Goal: Task Accomplishment & Management: Complete application form

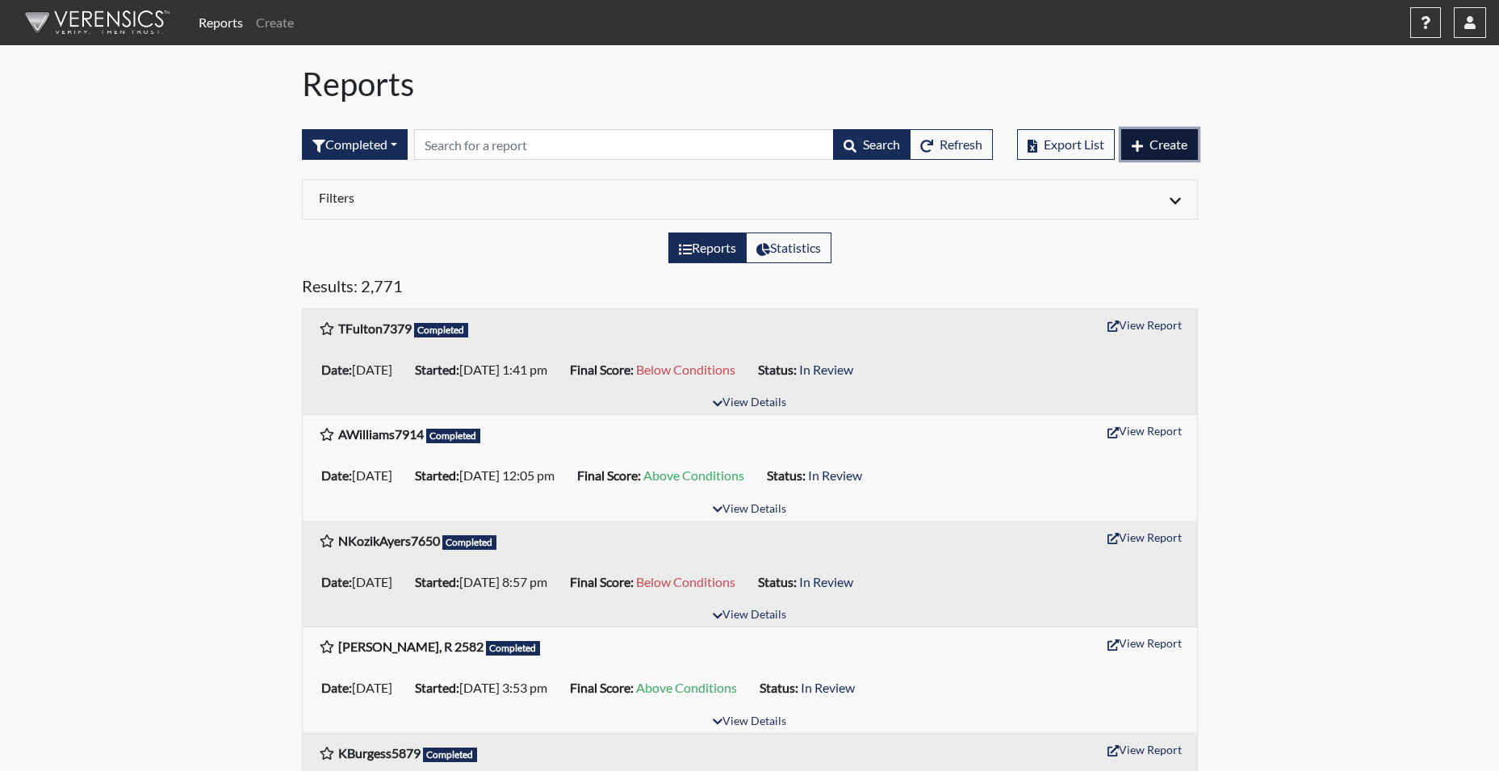
click at [1180, 146] on button "Create" at bounding box center [1159, 144] width 77 height 31
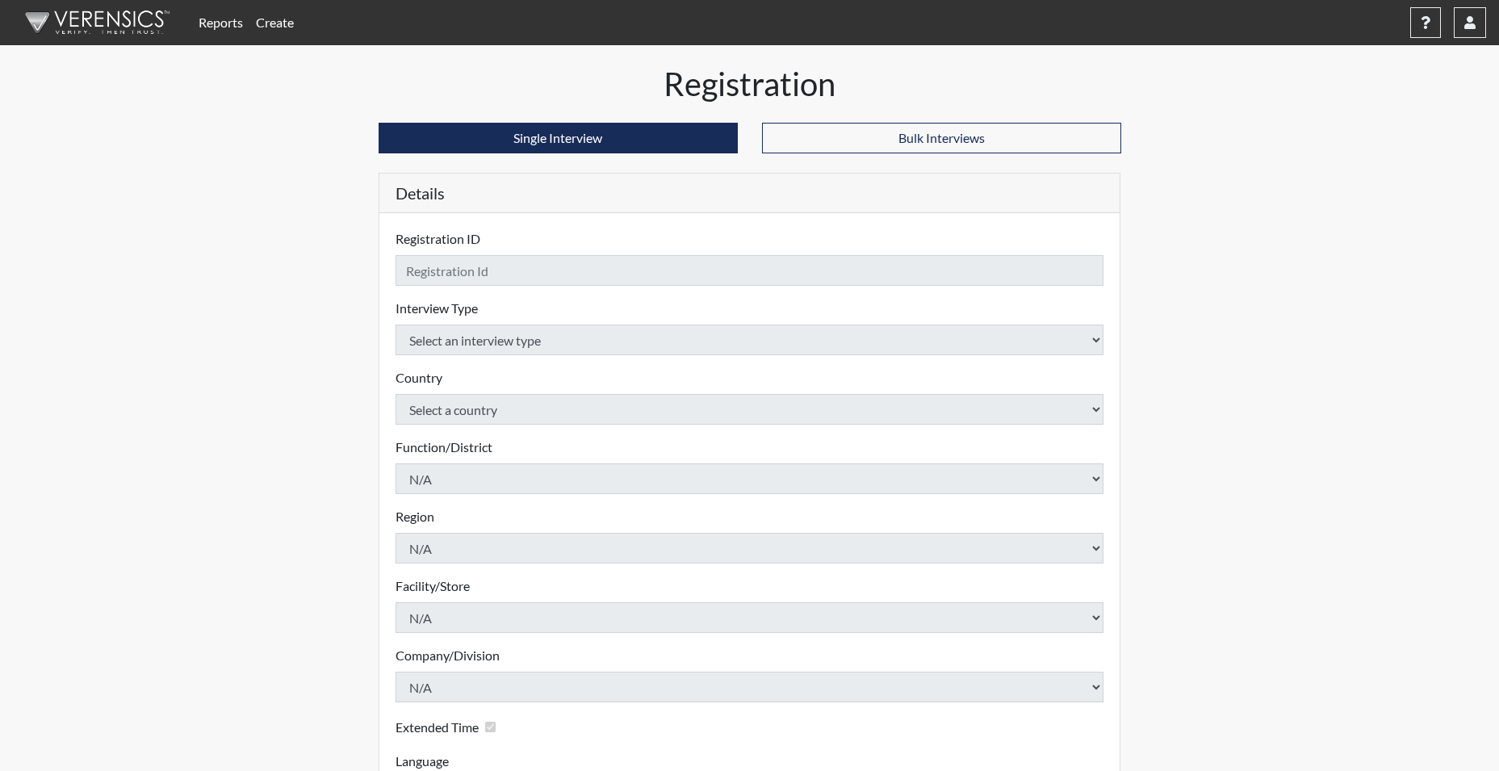
checkbox input "true"
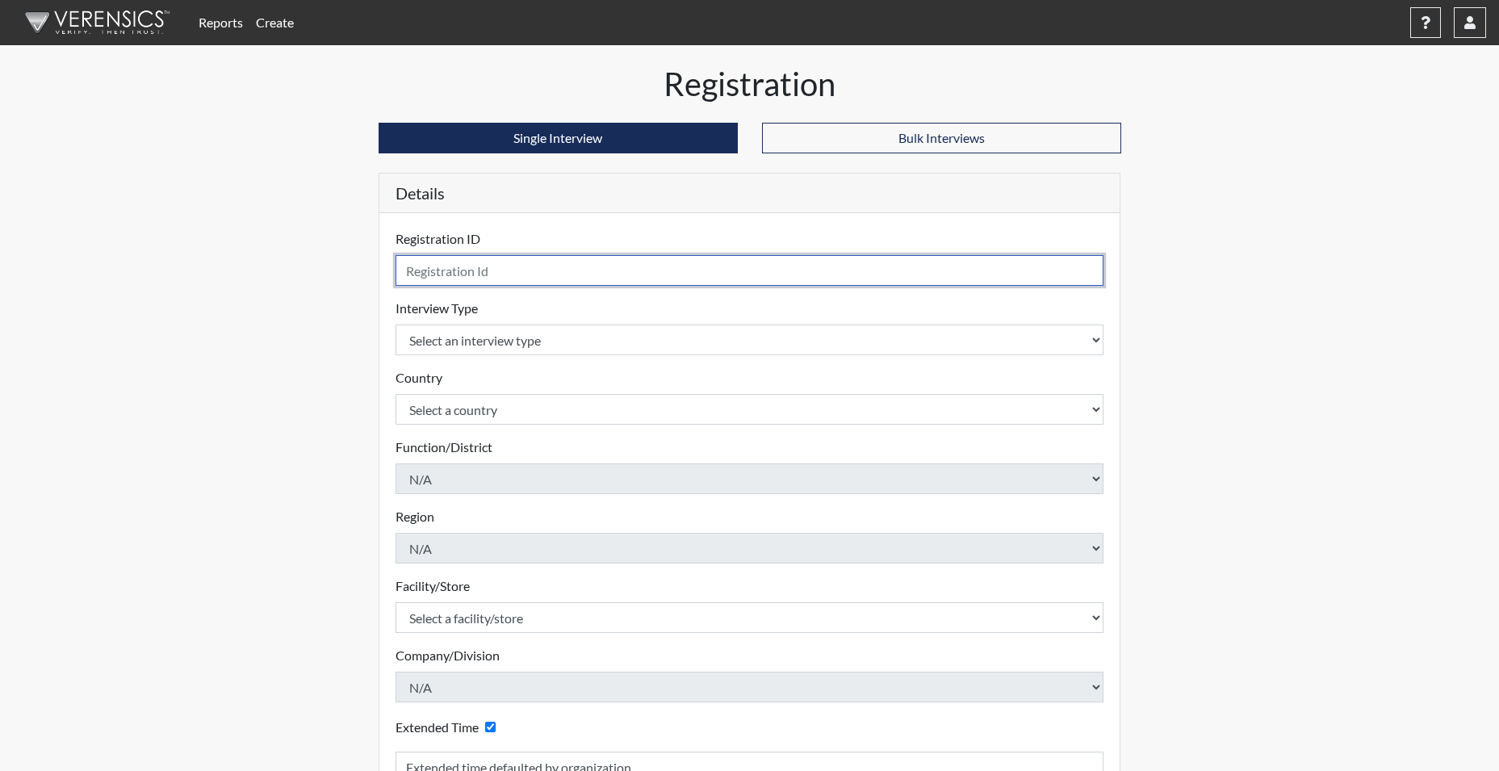
click at [466, 276] on input "text" at bounding box center [750, 270] width 709 height 31
drag, startPoint x: 611, startPoint y: 278, endPoint x: 478, endPoint y: 270, distance: 133.4
click at [478, 270] on input "[EMAIL_ADDRESS][DOMAIN_NAME]" at bounding box center [750, 270] width 709 height 31
type input "NBUTLER2001"
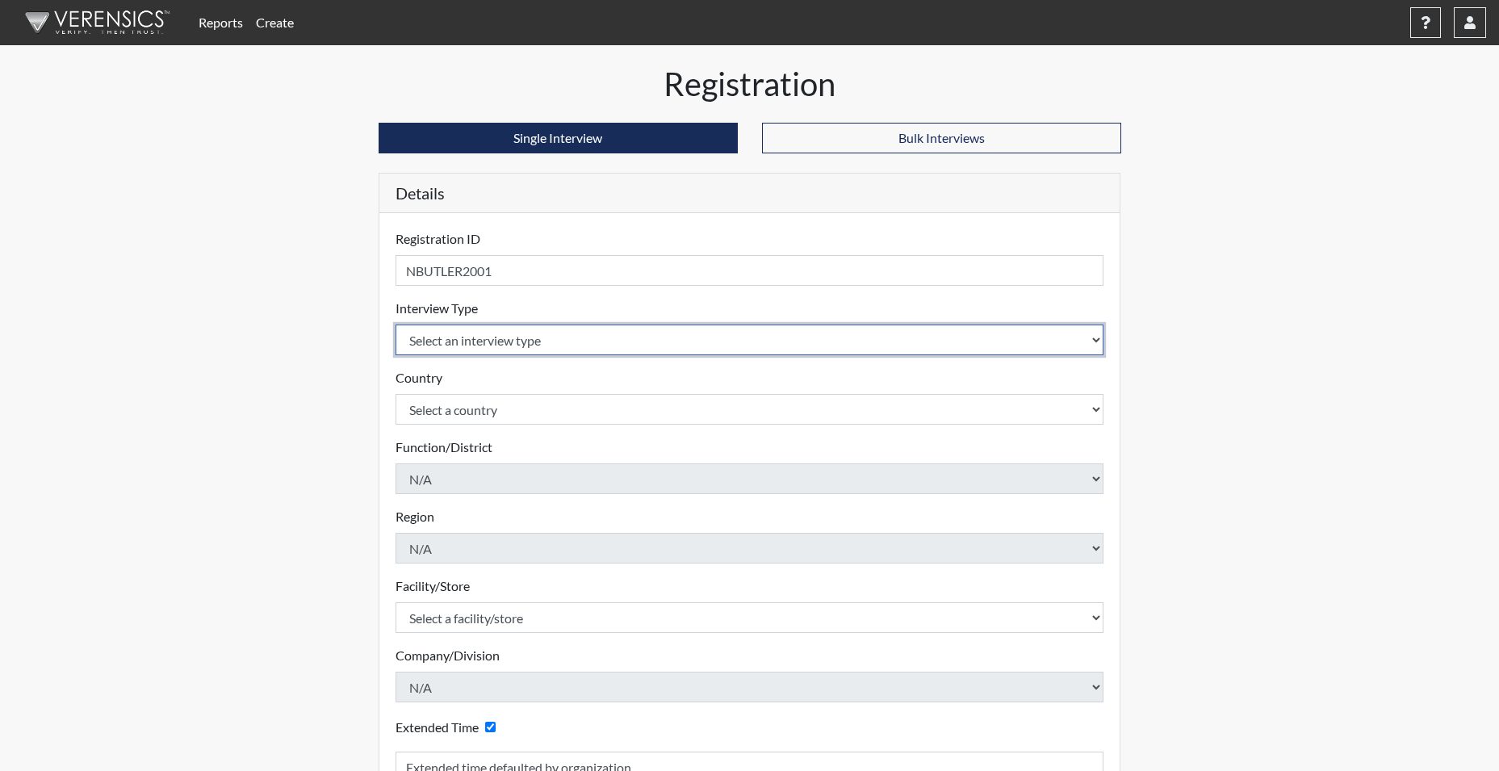
click at [551, 340] on select "Select an interview type Corrections Pre-Employment" at bounding box center [750, 339] width 709 height 31
select select "ff733e93-e1bf-11ea-9c9f-0eff0cf7eb8f"
click at [396, 324] on select "Select an interview type Corrections Pre-Employment" at bounding box center [750, 339] width 709 height 31
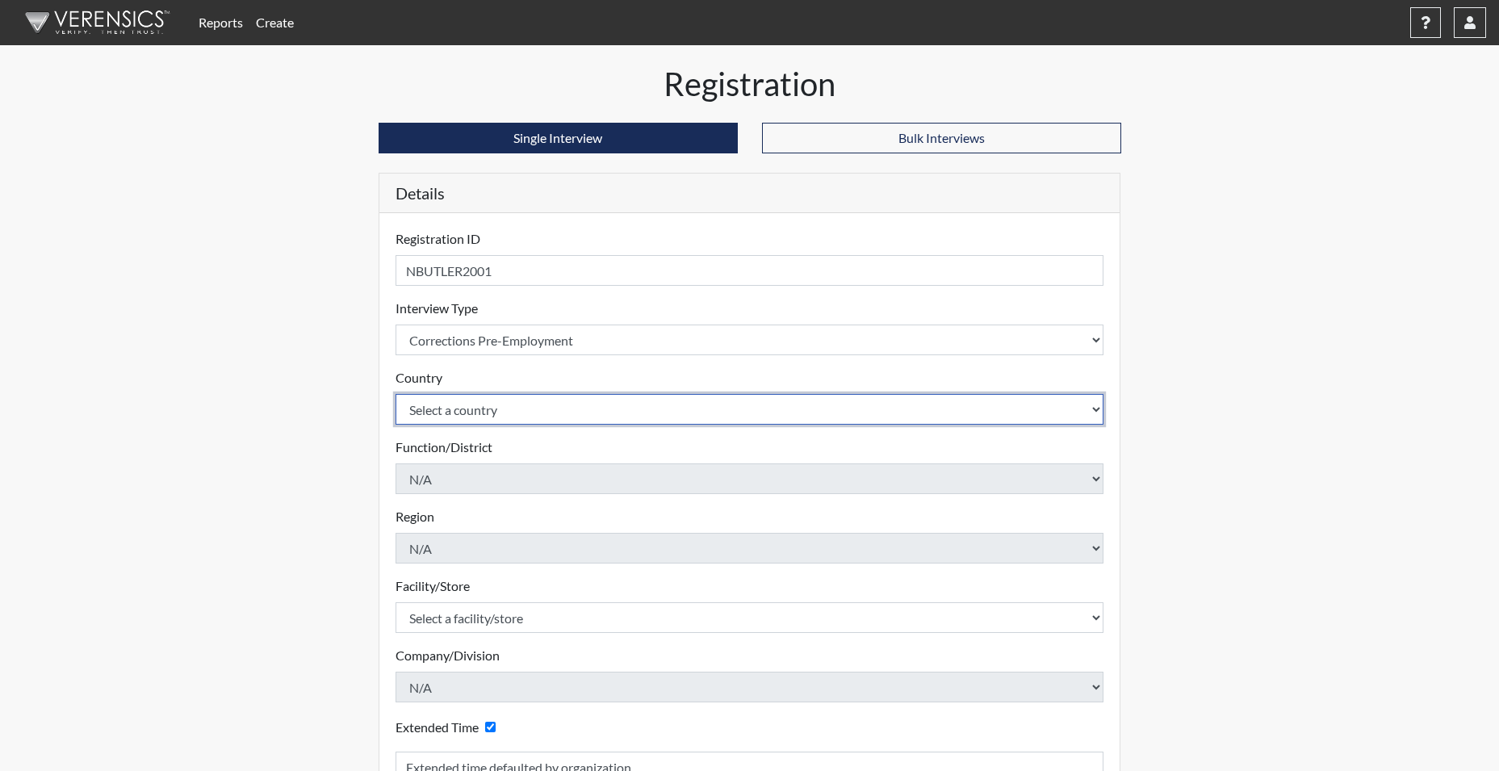
click at [480, 403] on select "Select a country [GEOGRAPHIC_DATA] [GEOGRAPHIC_DATA]" at bounding box center [750, 409] width 709 height 31
select select "united-states-of-[GEOGRAPHIC_DATA]"
click at [396, 394] on select "Select a country [GEOGRAPHIC_DATA] [GEOGRAPHIC_DATA]" at bounding box center [750, 409] width 709 height 31
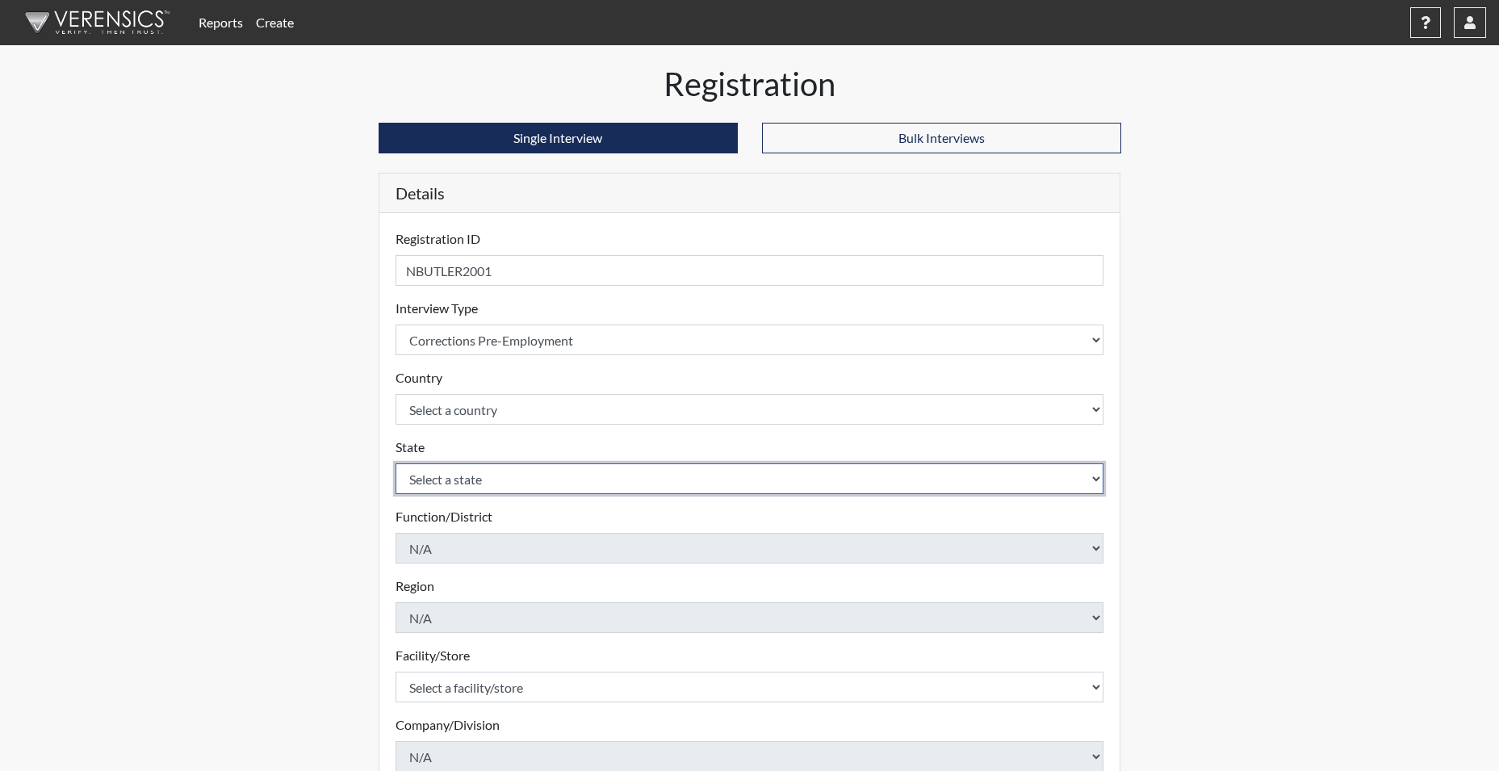
click at [458, 484] on select "Select a state [US_STATE] [US_STATE] [US_STATE] [US_STATE] [US_STATE] [US_STATE…" at bounding box center [750, 478] width 709 height 31
select select "SC"
click at [396, 463] on select "Select a state [US_STATE] [US_STATE] [US_STATE] [US_STATE] [US_STATE] [US_STATE…" at bounding box center [750, 478] width 709 height 31
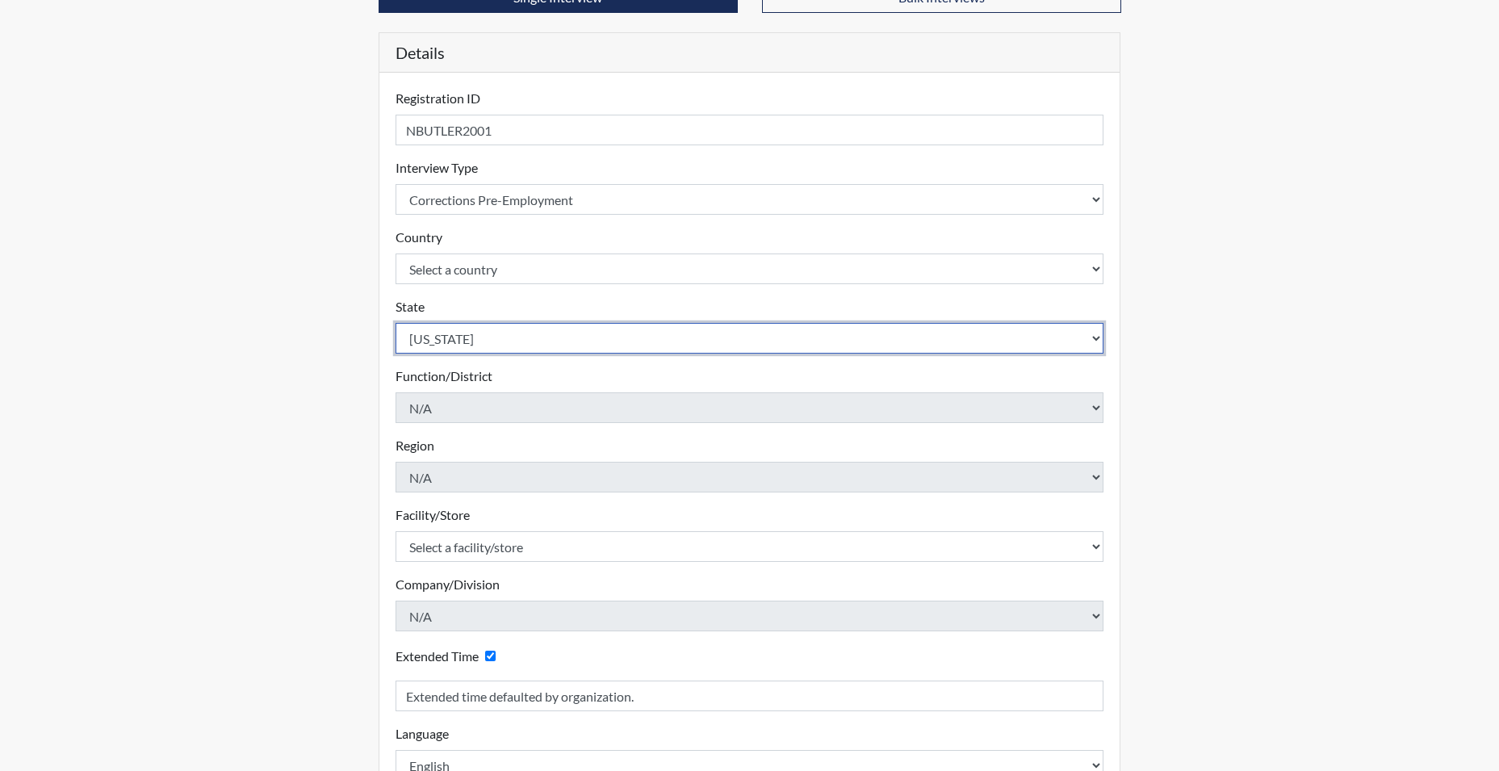
scroll to position [161, 0]
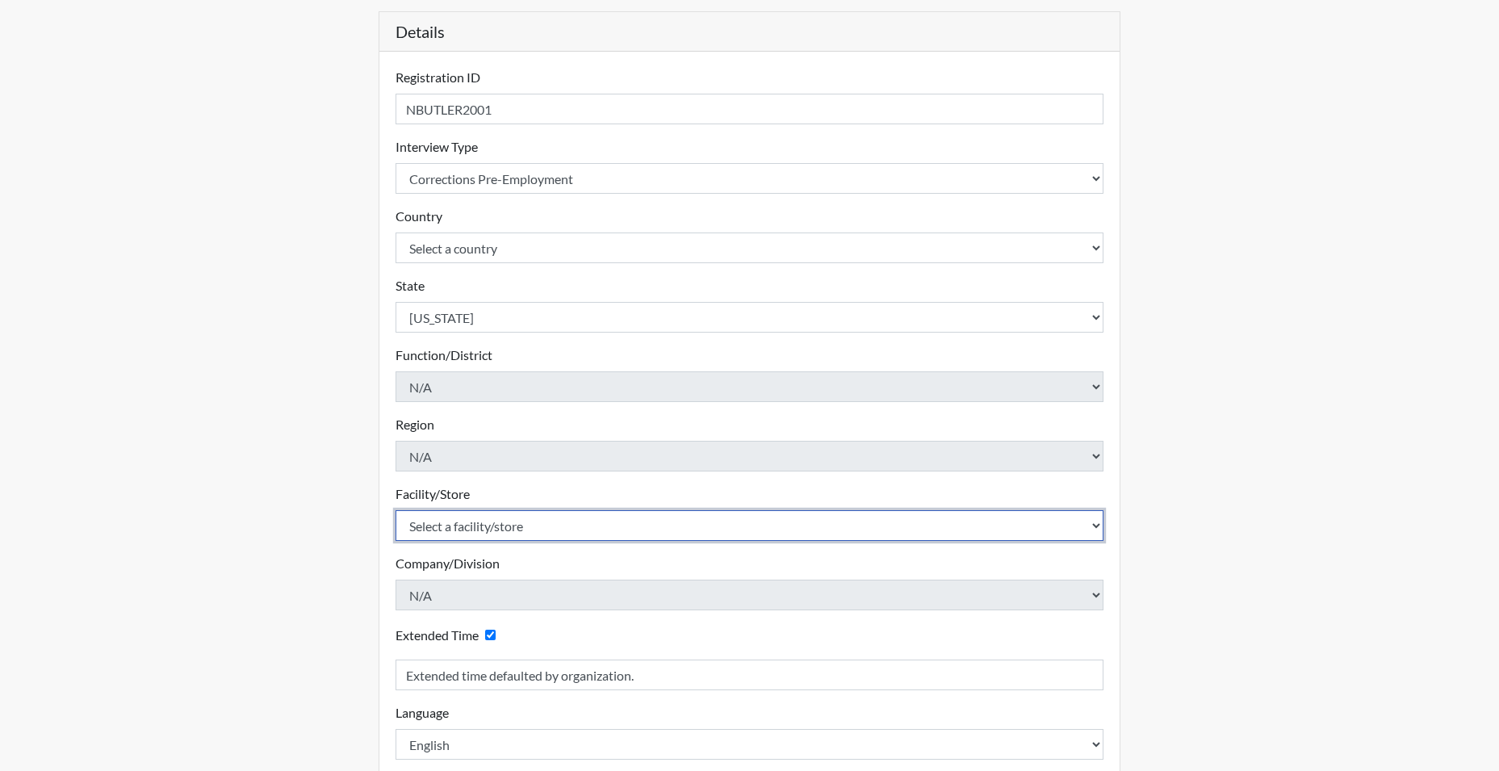
click at [450, 525] on select "Select a facility/store [GEOGRAPHIC_DATA] CI Broad River CI [PERSON_NAME] CI Di…" at bounding box center [750, 525] width 709 height 31
select select "6b2bc1c5-f1d6-4d28-88b9-775fabb55177"
click at [396, 510] on select "Select a facility/store [GEOGRAPHIC_DATA] CI Broad River CI [PERSON_NAME] CI Di…" at bounding box center [750, 525] width 709 height 31
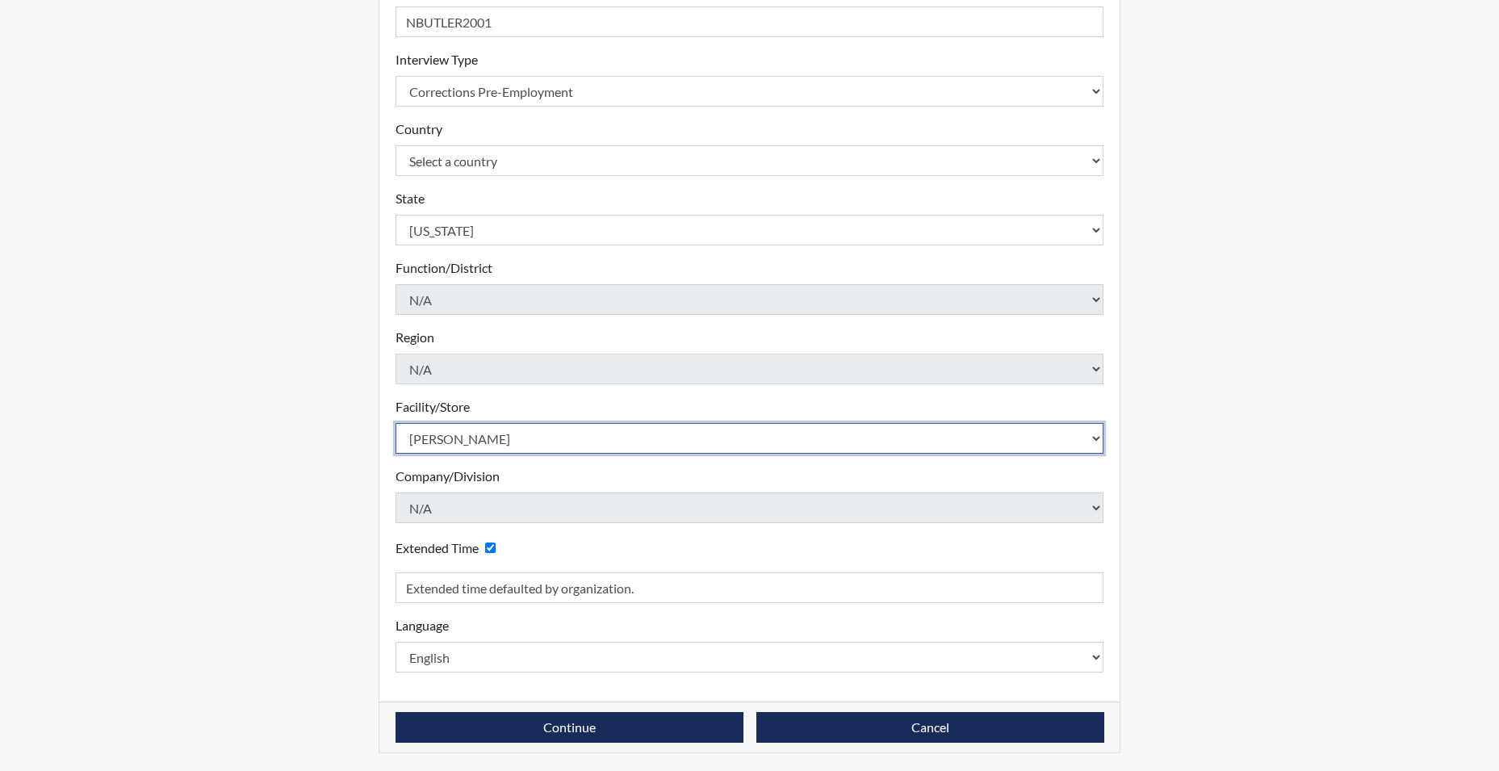
scroll to position [250, 0]
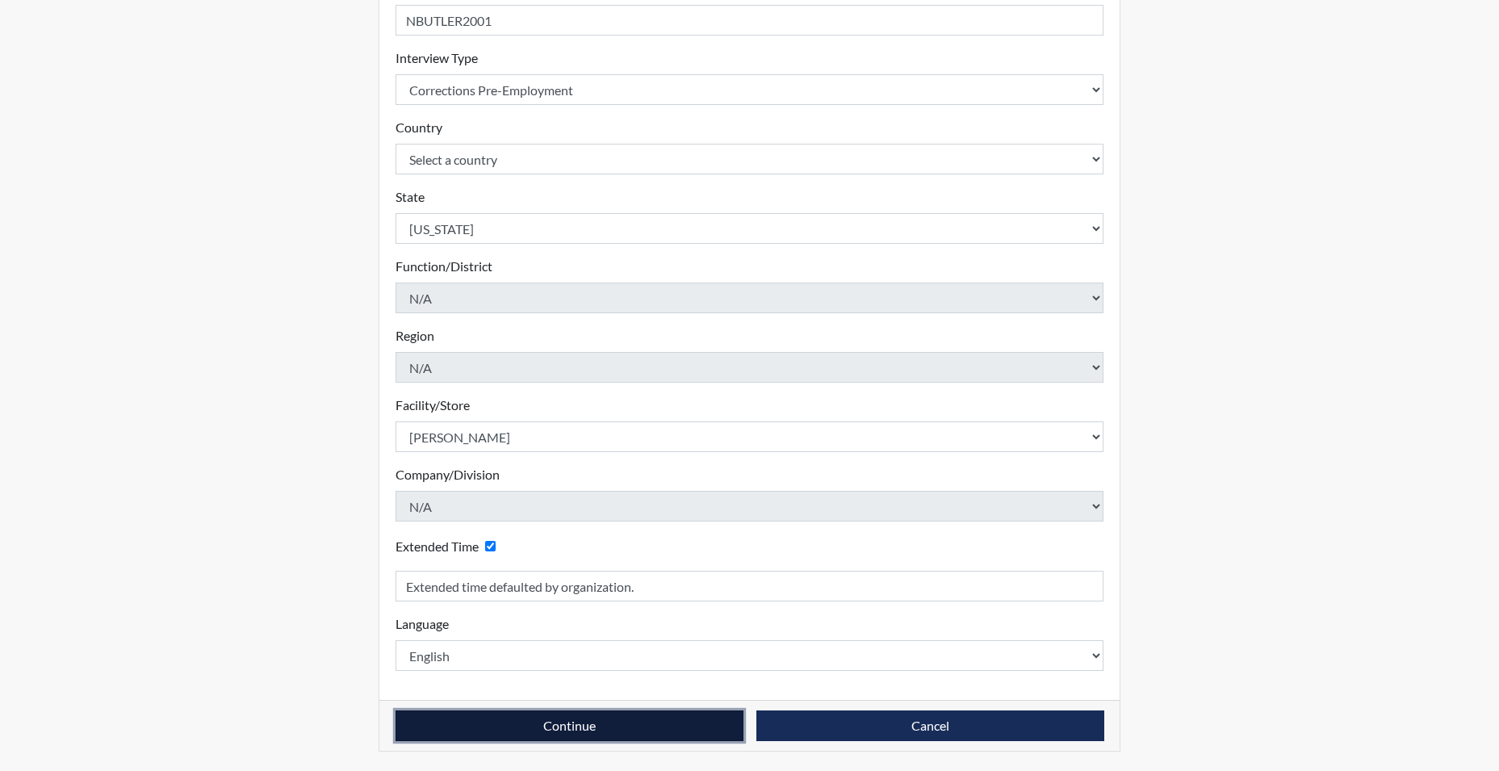
click at [489, 723] on button "Continue" at bounding box center [570, 725] width 348 height 31
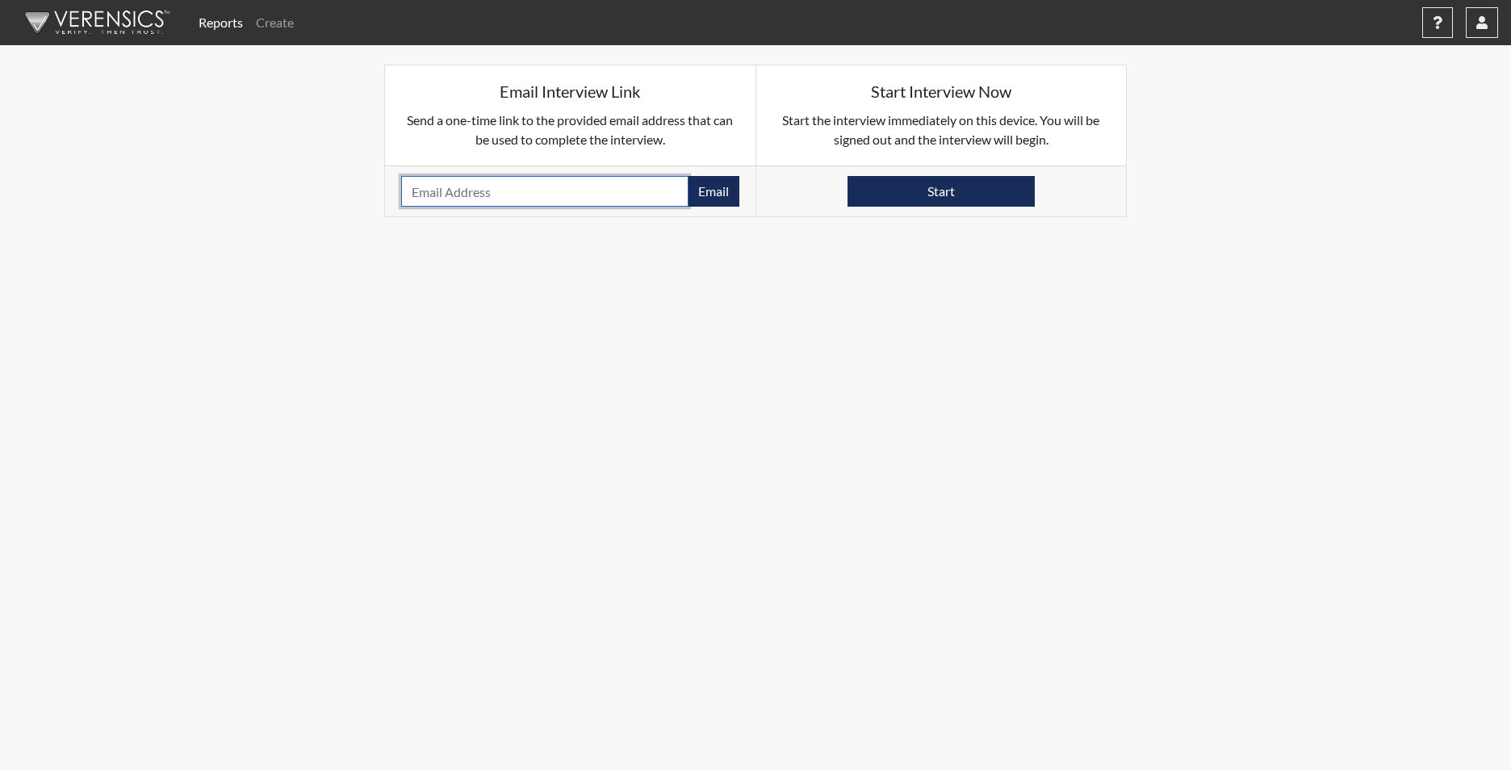
click at [416, 190] on input "email" at bounding box center [544, 191] width 287 height 31
type input "[EMAIL_ADDRESS][DOMAIN_NAME]"
click at [707, 199] on button "Email" at bounding box center [714, 191] width 52 height 31
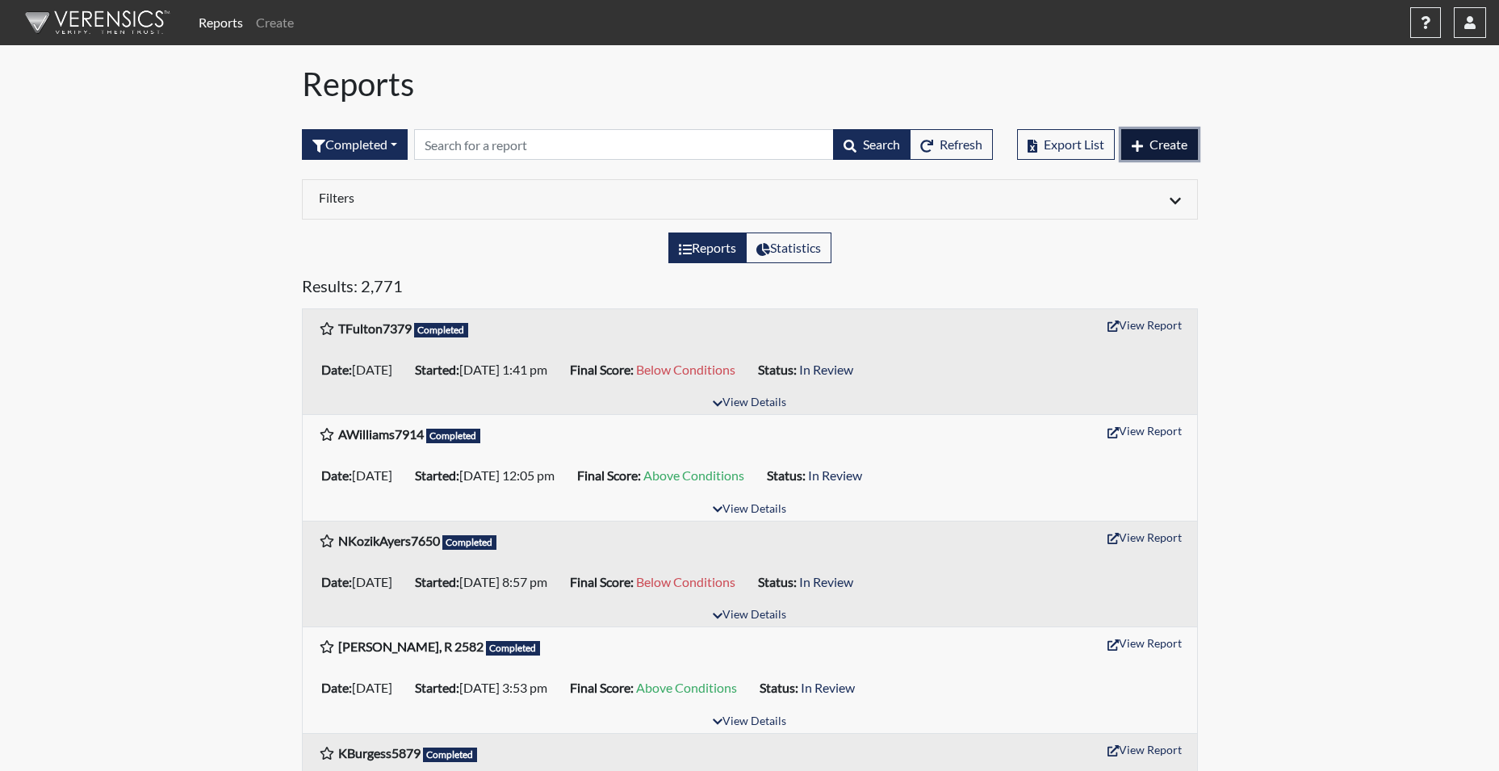
click at [1161, 140] on span "Create" at bounding box center [1168, 143] width 38 height 15
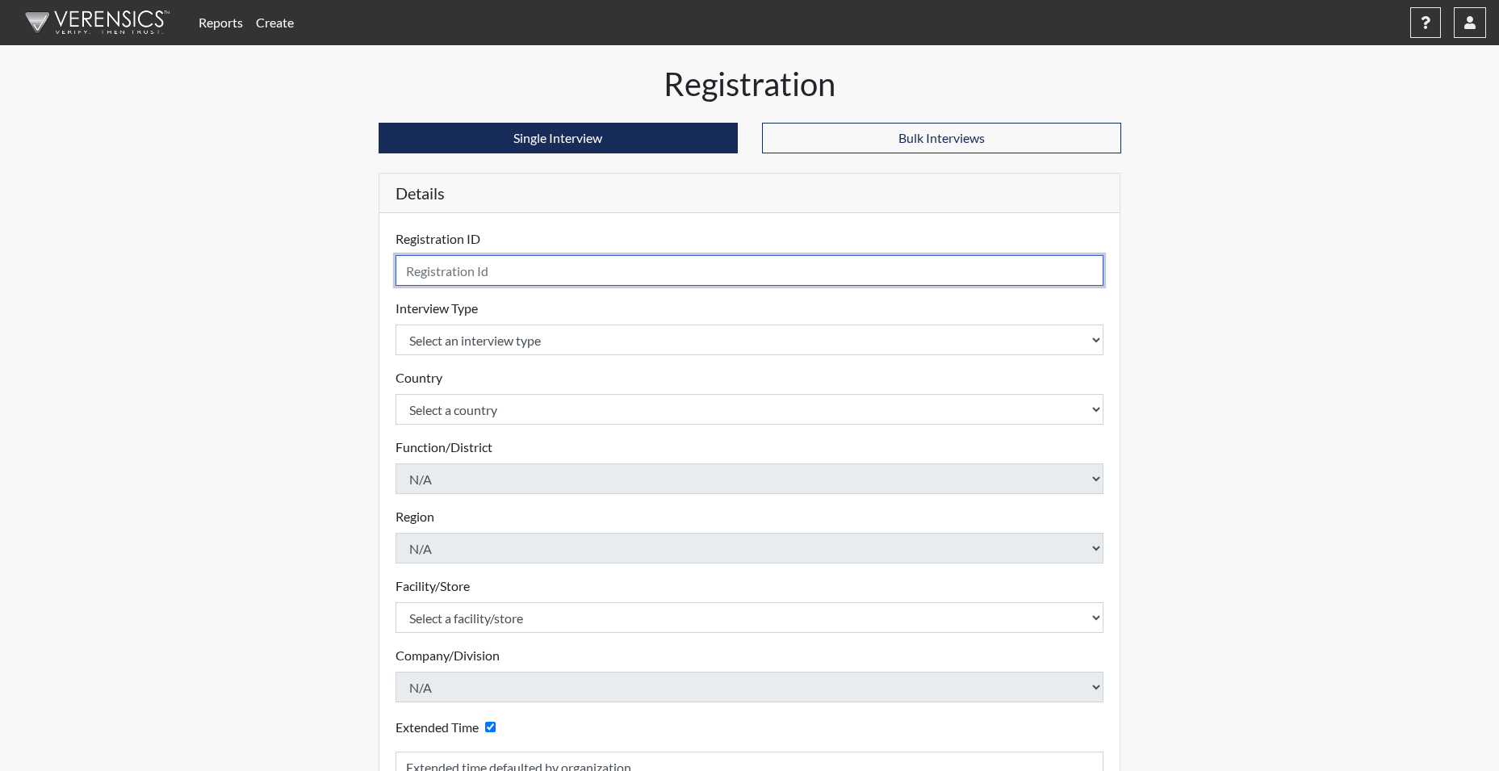
click at [575, 274] on input "text" at bounding box center [750, 270] width 709 height 31
type input "AADAMS7283"
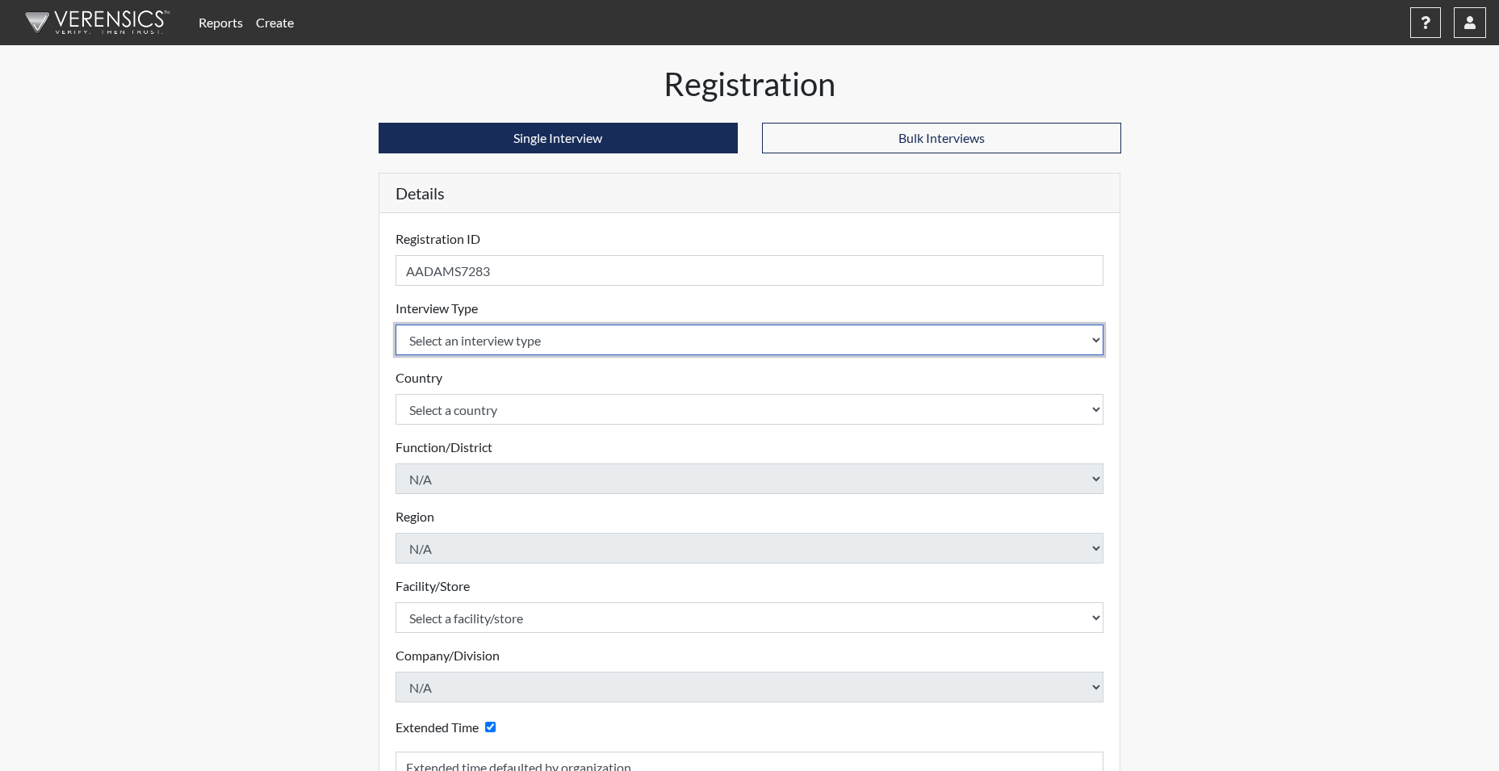
click at [489, 337] on select "Select an interview type Corrections Pre-Employment" at bounding box center [750, 339] width 709 height 31
click at [488, 339] on select "Select an interview type Corrections Pre-Employment" at bounding box center [750, 339] width 709 height 31
click at [486, 340] on select "Select an interview type Corrections Pre-Employment" at bounding box center [750, 339] width 709 height 31
select select "ff733e93-e1bf-11ea-9c9f-0eff0cf7eb8f"
click at [396, 324] on select "Select an interview type Corrections Pre-Employment" at bounding box center [750, 339] width 709 height 31
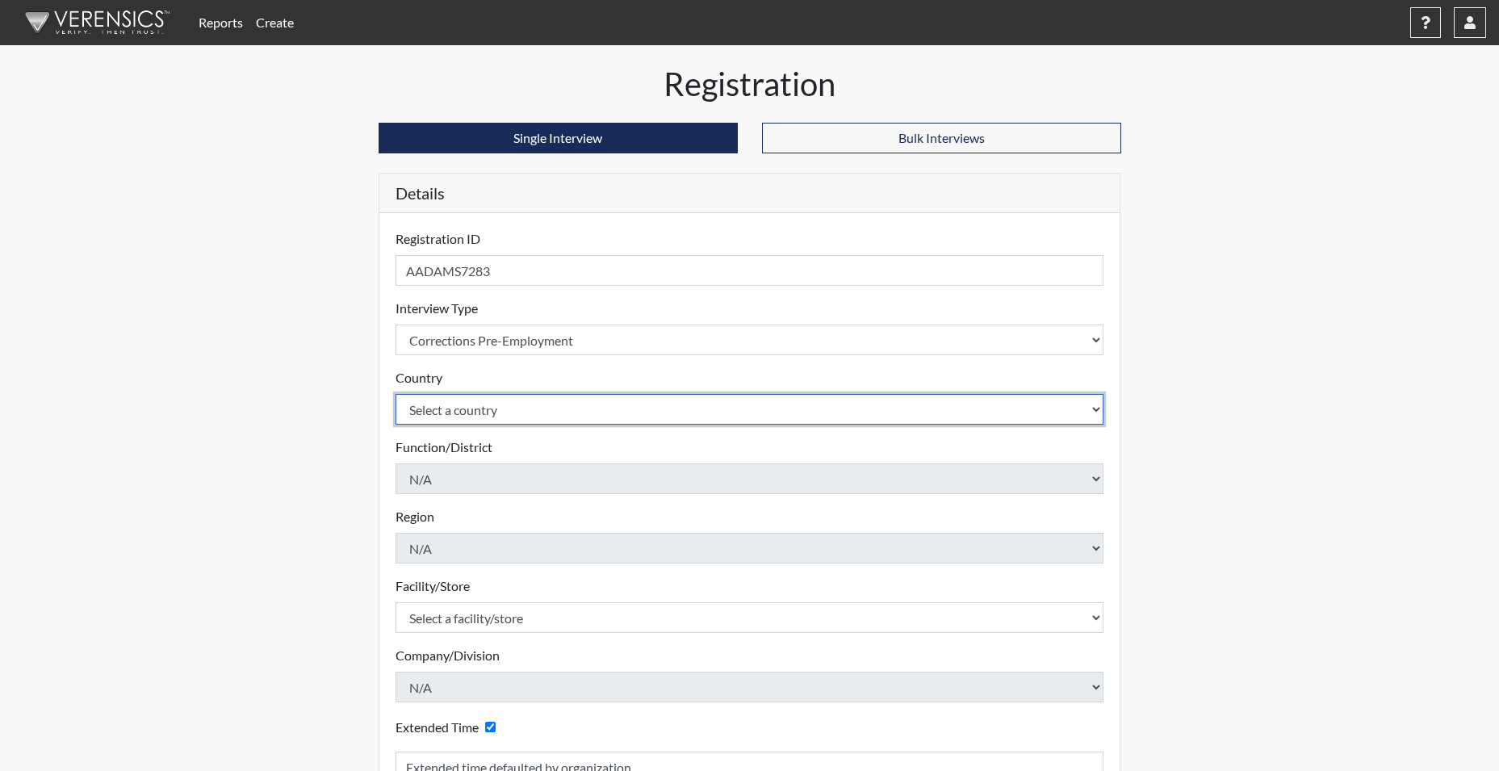
click at [484, 411] on select "Select a country United States Mexico" at bounding box center [750, 409] width 709 height 31
select select "united-states-of-america"
click at [396, 394] on select "Select a country United States Mexico" at bounding box center [750, 409] width 709 height 31
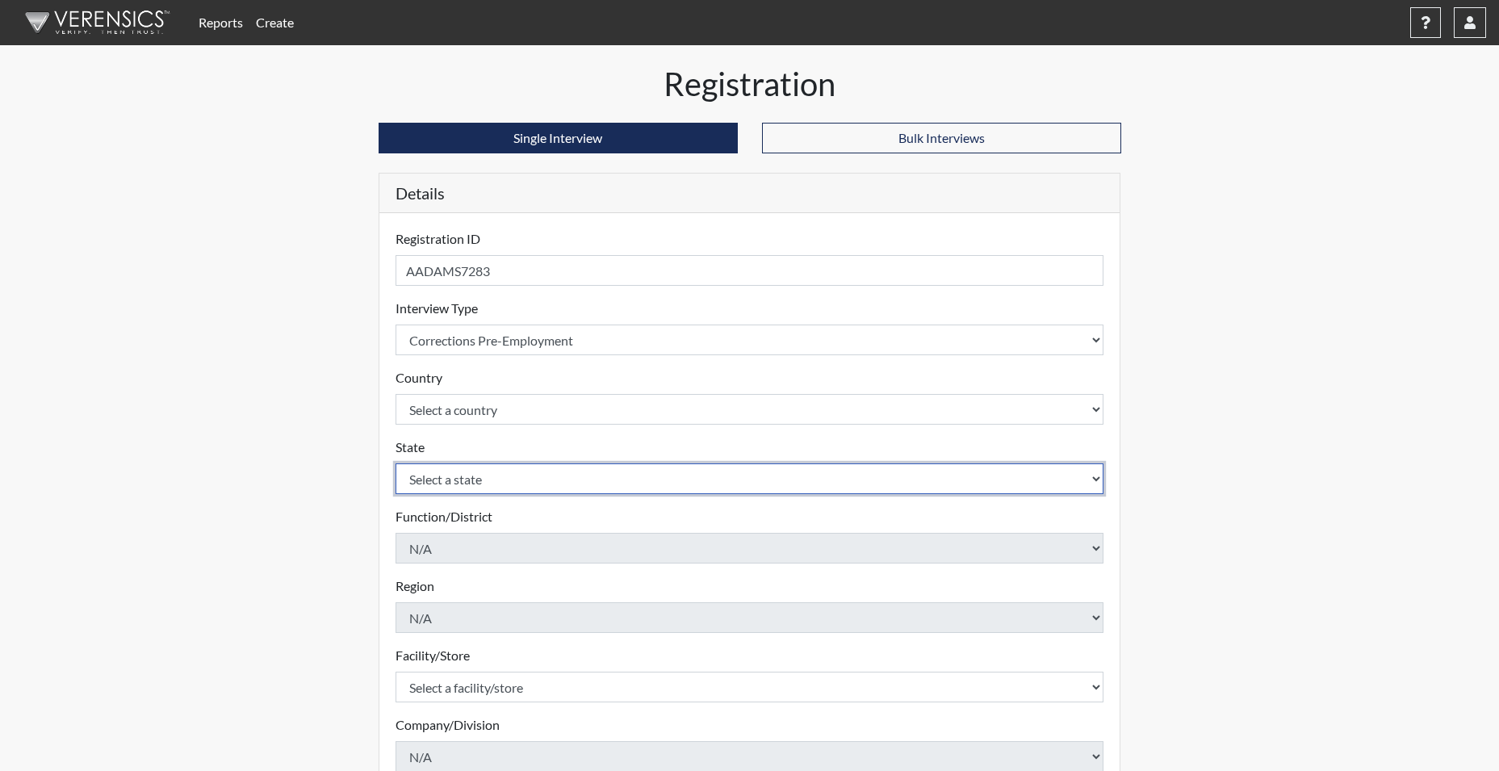
click at [467, 476] on select "Select a state Alabama Alaska Arizona Arkansas California Colorado Connecticut …" at bounding box center [750, 478] width 709 height 31
select select "SC"
click at [396, 463] on select "Select a state Alabama Alaska Arizona Arkansas California Colorado Connecticut …" at bounding box center [750, 478] width 709 height 31
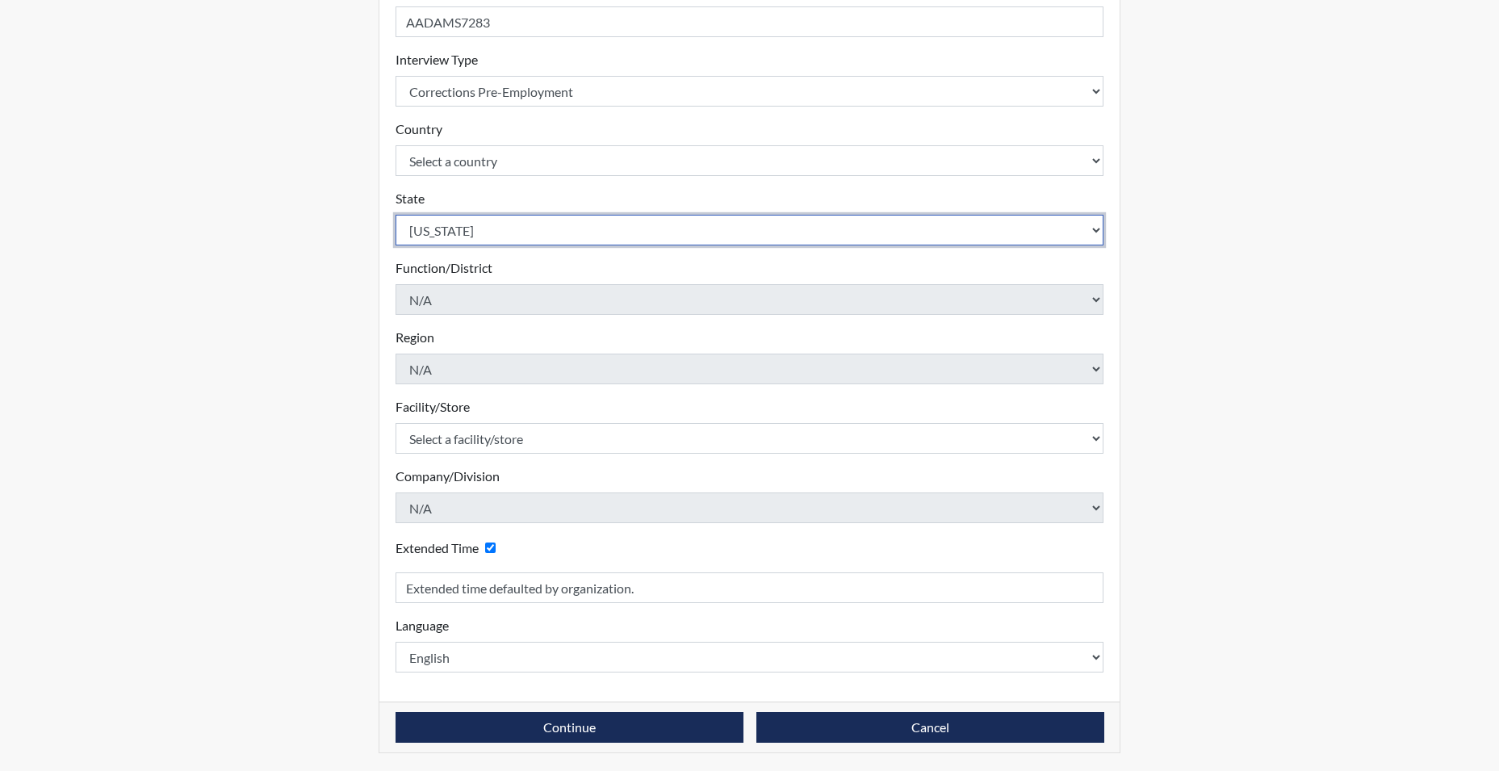
scroll to position [250, 0]
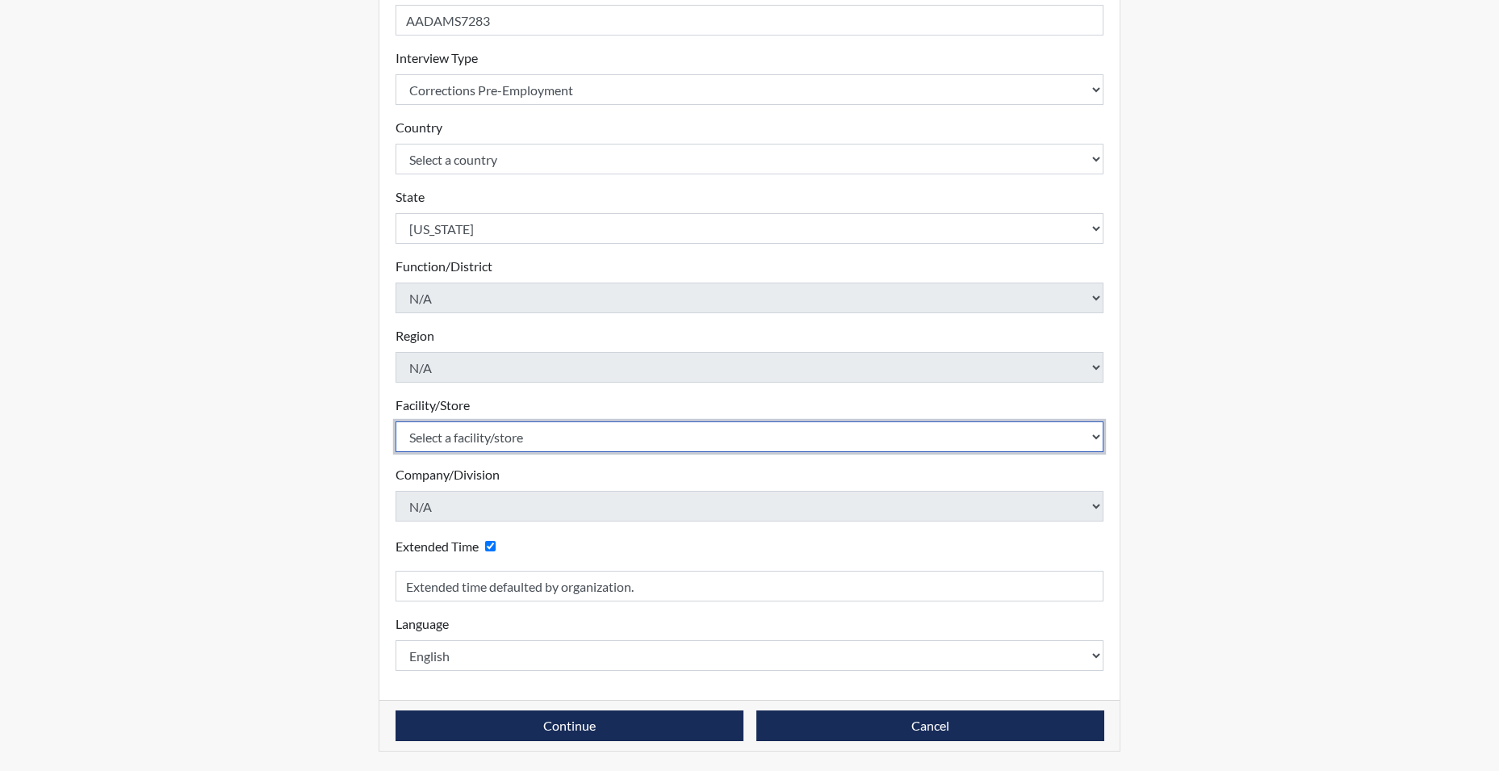
click at [472, 439] on select "Select a facility/store Allendale CI Broad River CI Camille Graham CI Division …" at bounding box center [750, 436] width 709 height 31
select select "61ab0ec9-3915-4257-bc03-7b4f61d7e4e7"
click at [396, 421] on select "Select a facility/store Allendale CI Broad River CI Camille Graham CI Division …" at bounding box center [750, 436] width 709 height 31
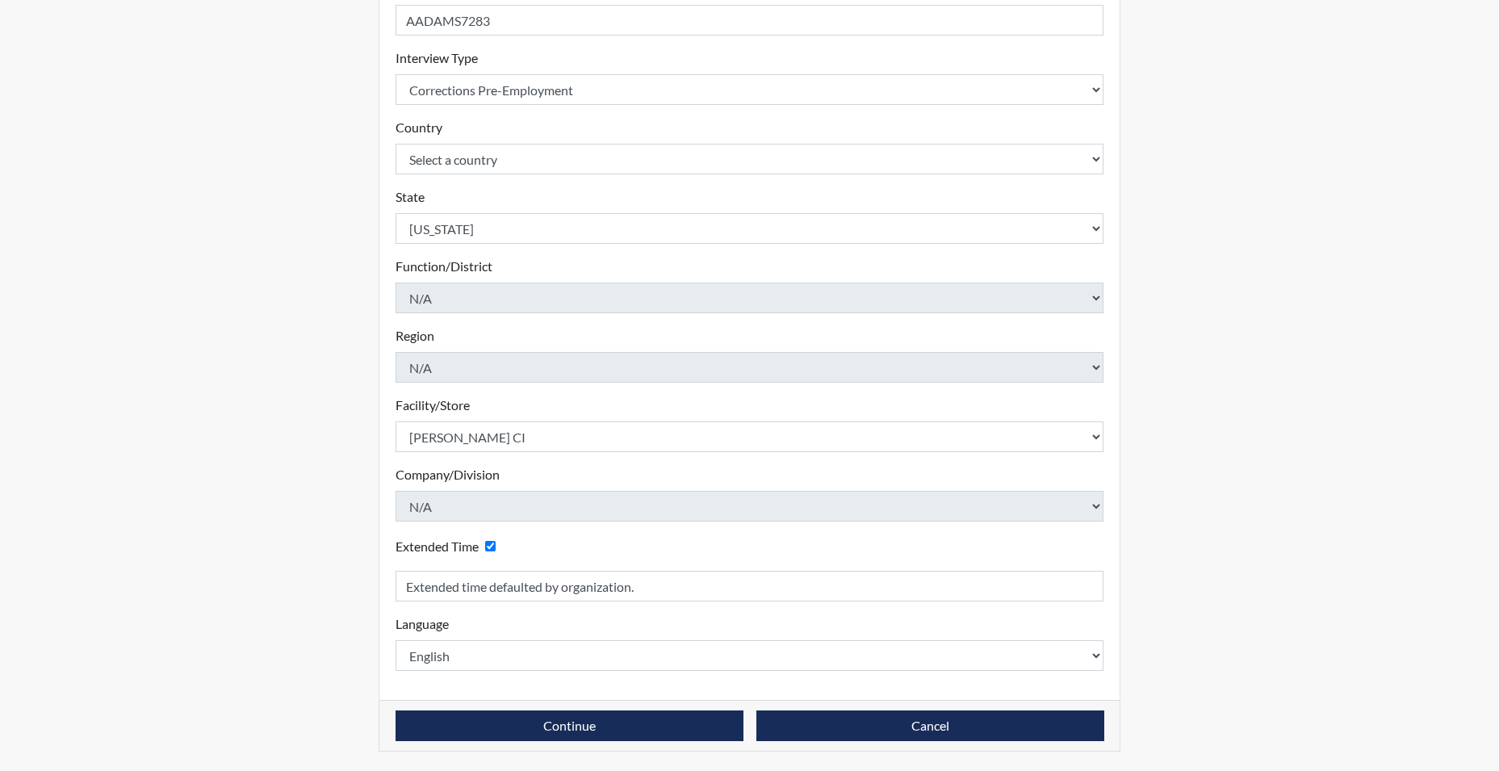
click at [592, 459] on form "Registration ID AADAMS7283 Please provide a registration ID. Interview Type Sel…" at bounding box center [750, 325] width 709 height 692
click at [592, 727] on button "Continue" at bounding box center [570, 725] width 348 height 31
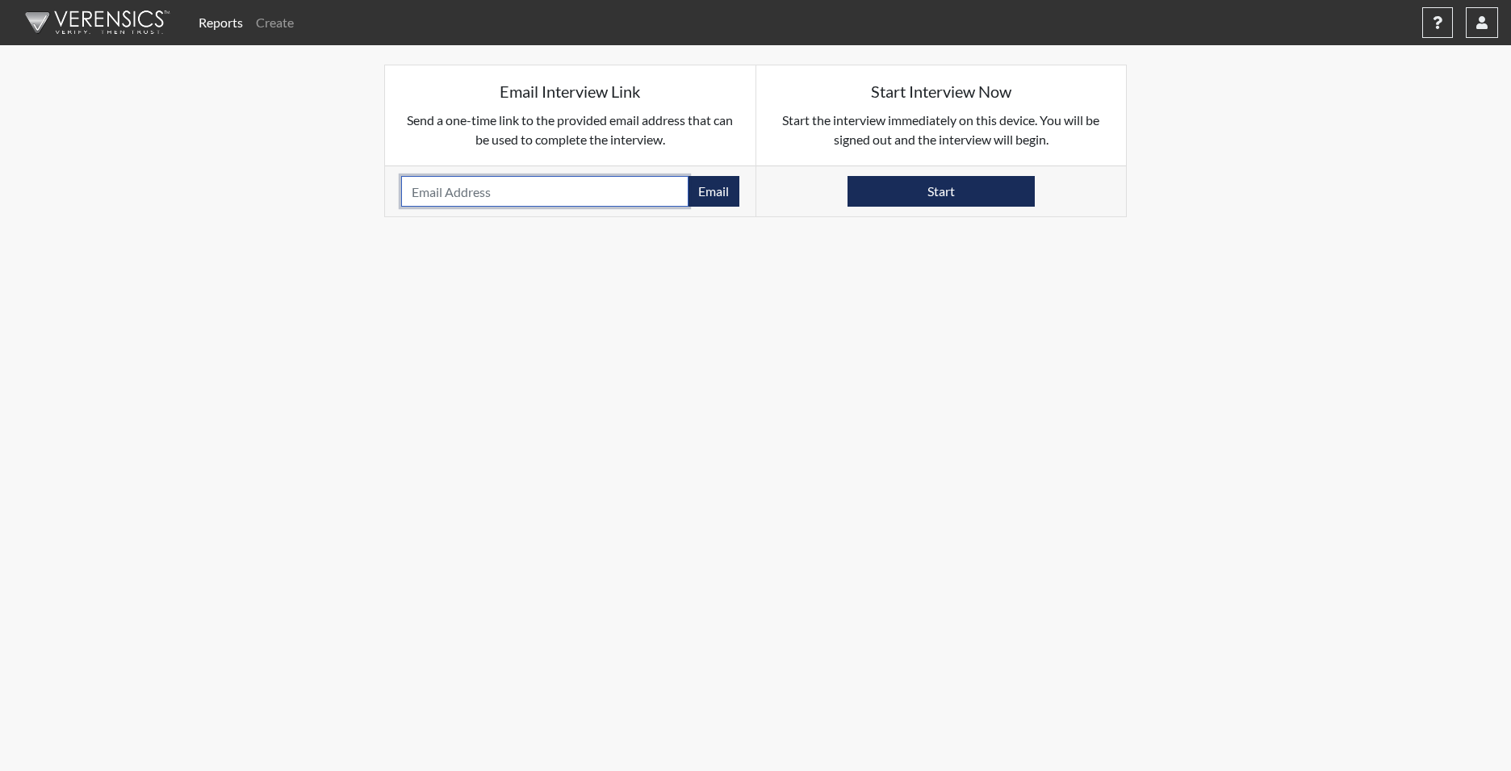
click at [466, 198] on input "email" at bounding box center [544, 191] width 287 height 31
paste input "ARYYDADOLL776@GMAIL.COM"
type input "ARYYDADOLL776@GMAIL.COM"
click at [718, 195] on button "Email" at bounding box center [714, 191] width 52 height 31
